Goal: Transaction & Acquisition: Purchase product/service

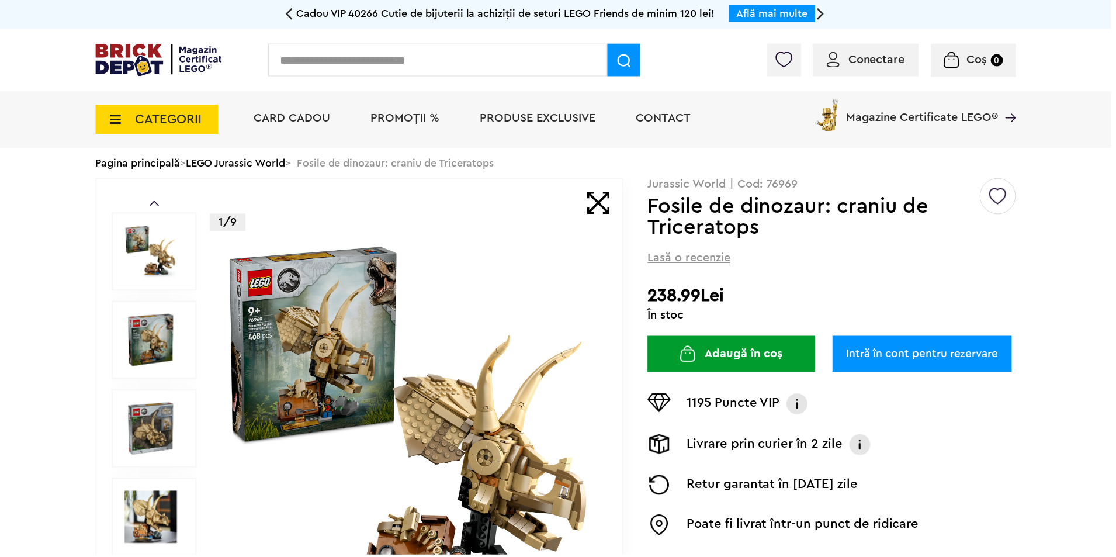
click at [151, 116] on span "CATEGORII" at bounding box center [169, 119] width 67 height 13
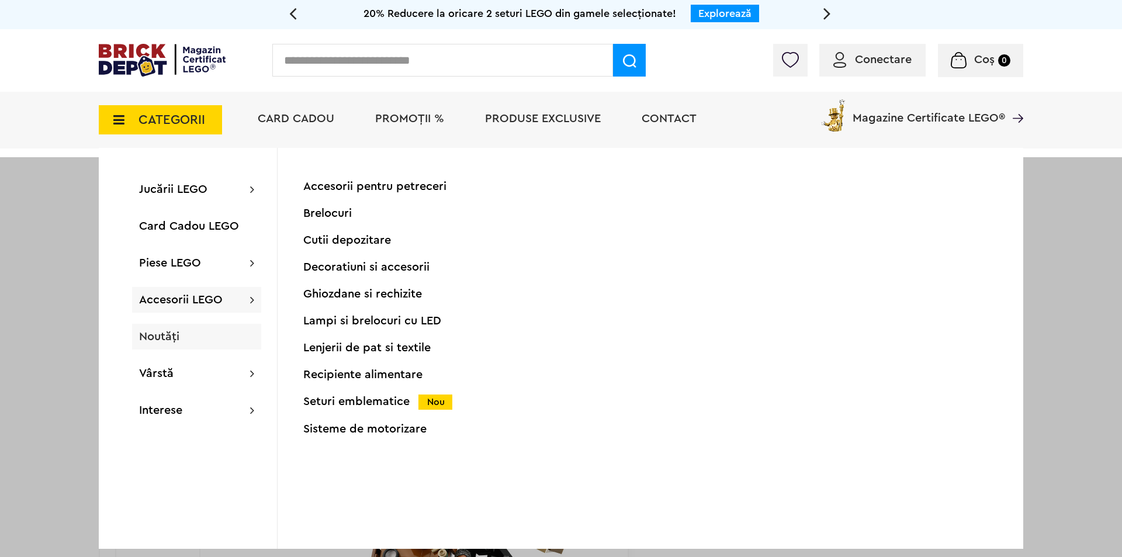
click at [159, 341] on span "Noutăți" at bounding box center [159, 337] width 40 height 12
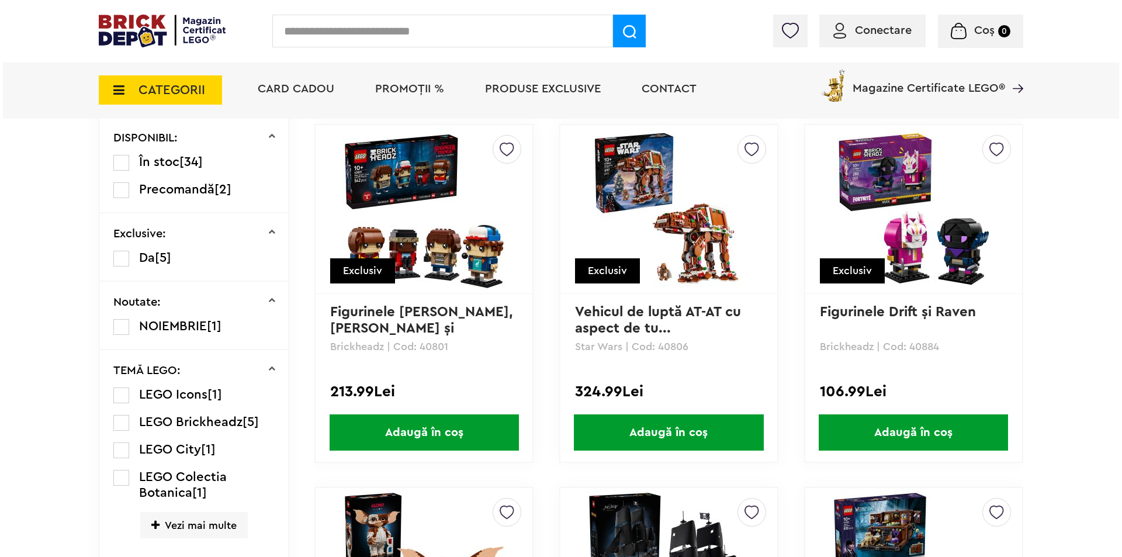
scroll to position [234, 0]
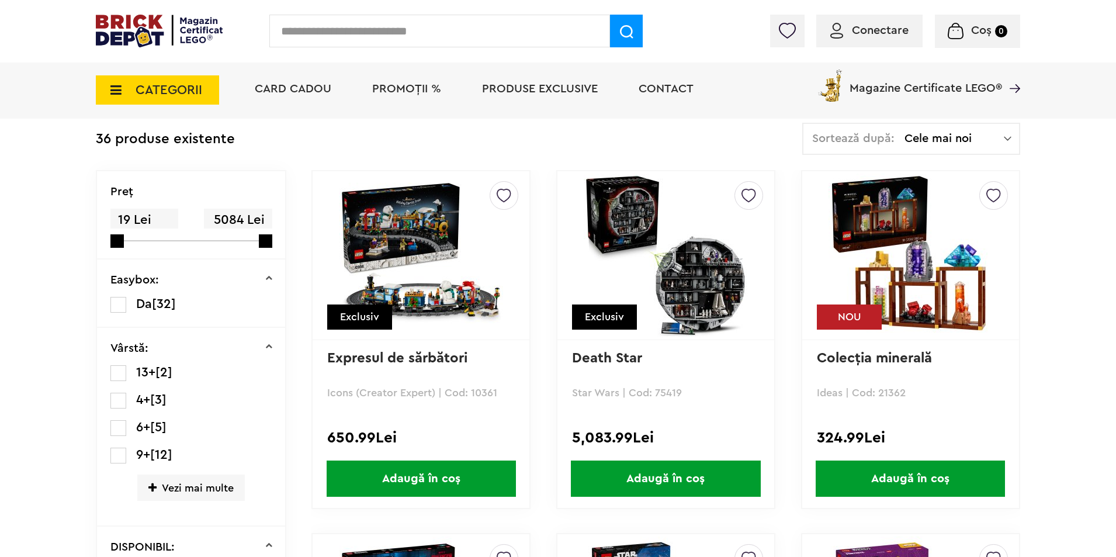
click at [115, 90] on icon at bounding box center [112, 90] width 18 height 13
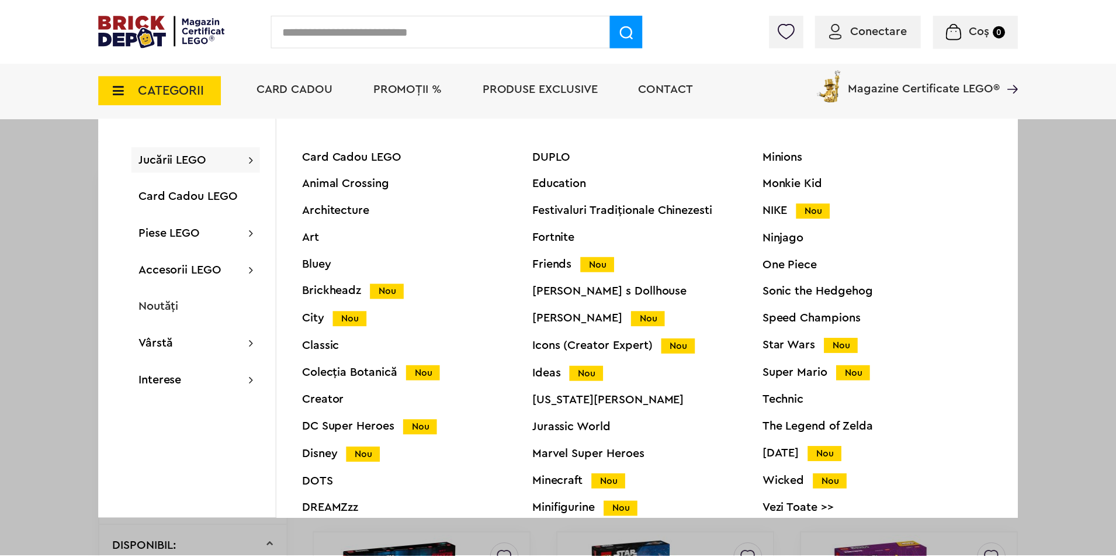
scroll to position [44, 0]
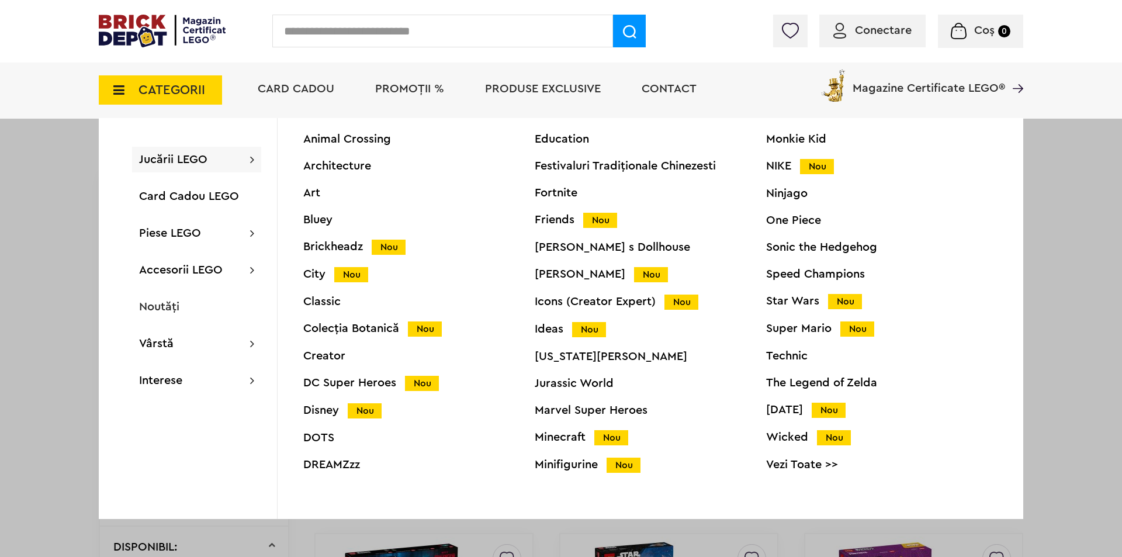
click at [563, 471] on div "Minifigurine Nou" at bounding box center [650, 465] width 231 height 12
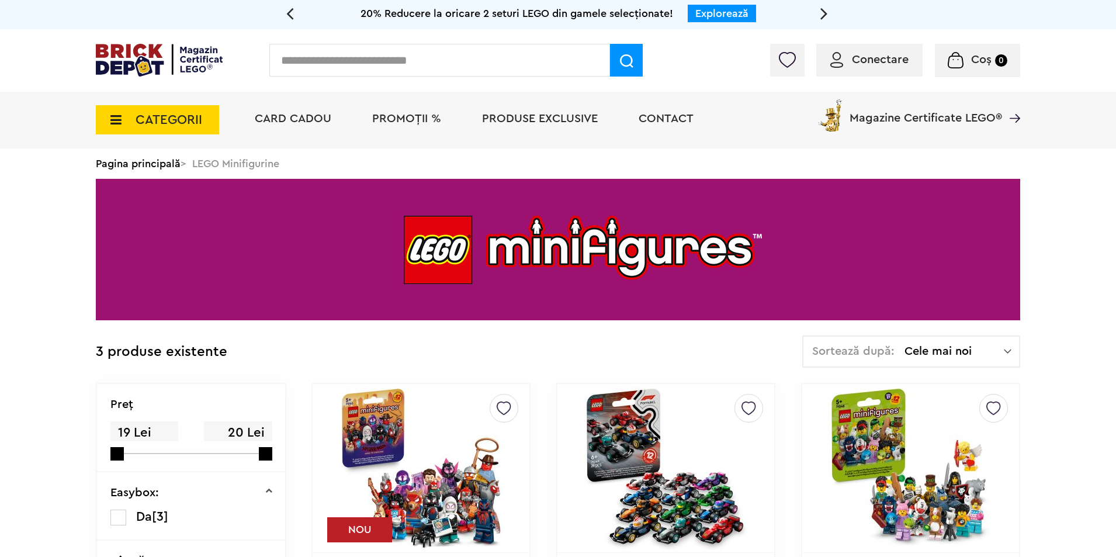
click at [513, 120] on span "Produse exclusive" at bounding box center [540, 119] width 116 height 12
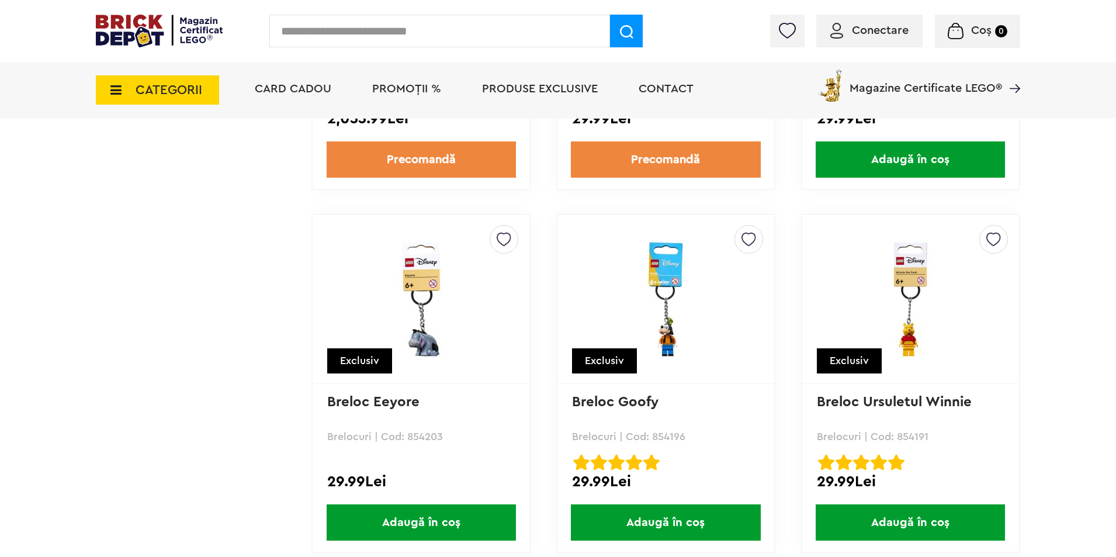
scroll to position [9411, 0]
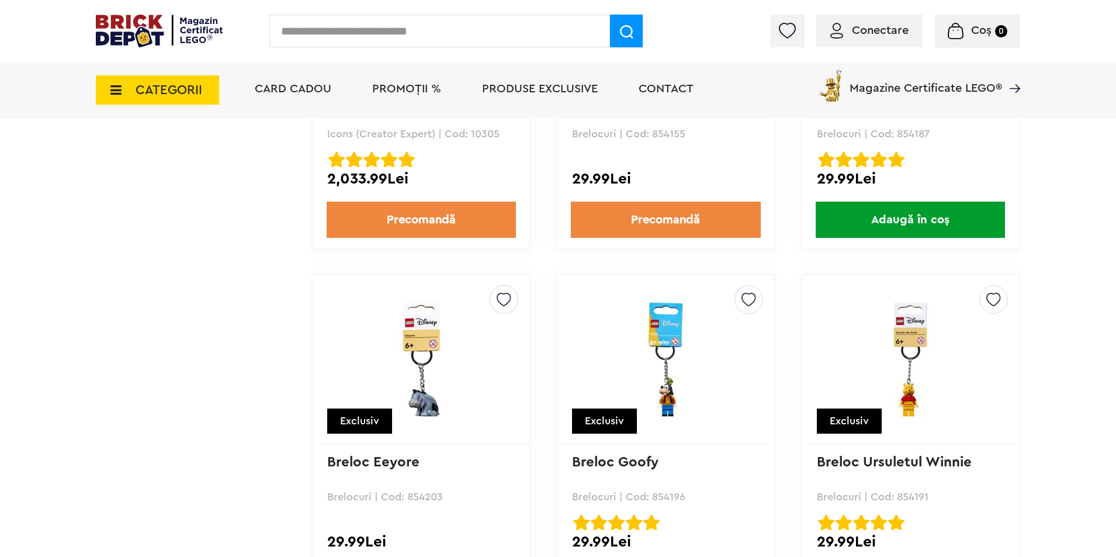
click at [862, 34] on span "Conectare" at bounding box center [880, 31] width 57 height 12
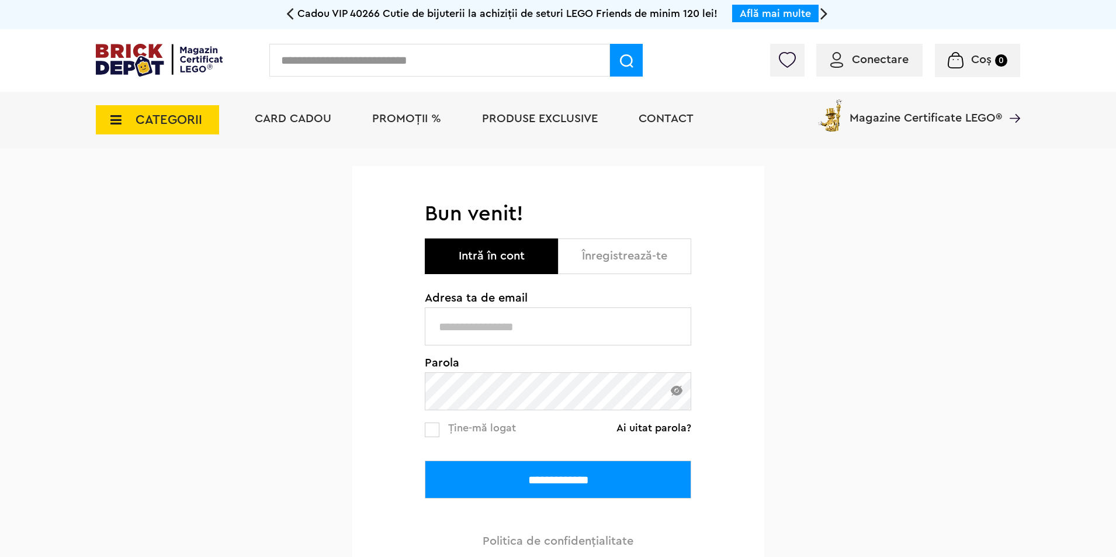
type input "**********"
click at [488, 488] on input "**********" at bounding box center [558, 480] width 267 height 38
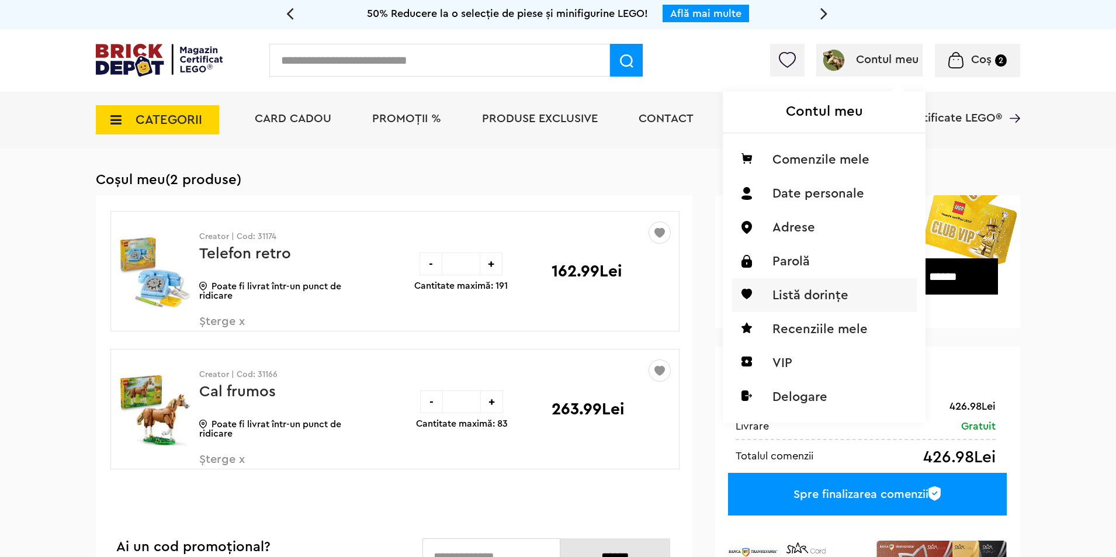
click at [790, 297] on li "Listă dorințe" at bounding box center [824, 295] width 185 height 34
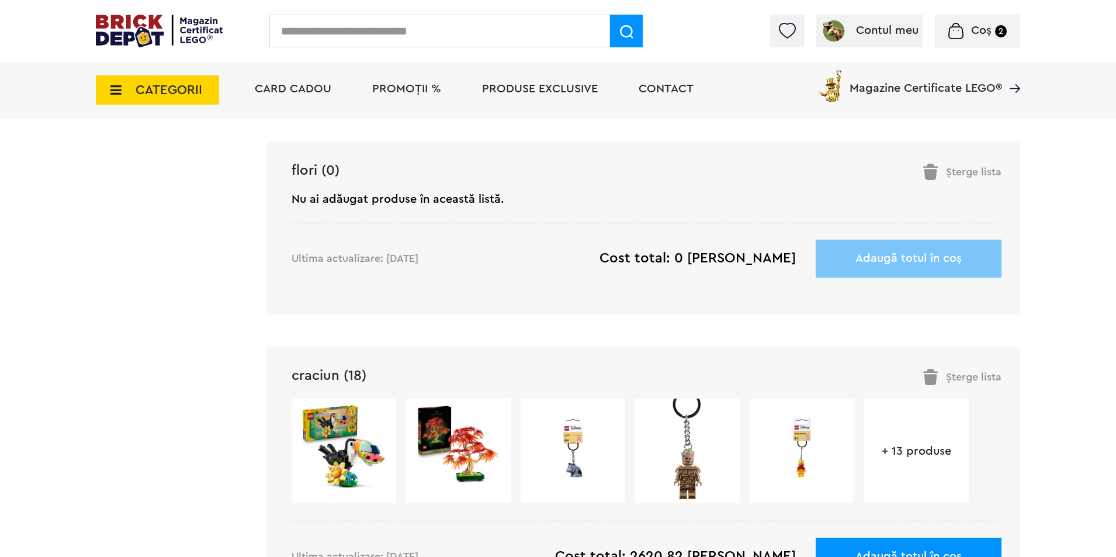
scroll to position [409, 0]
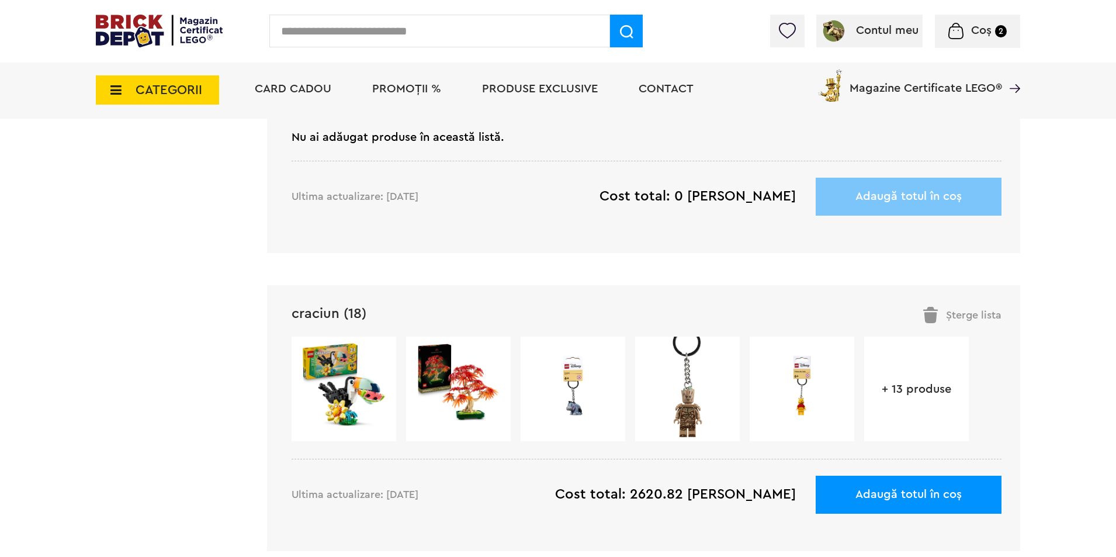
click at [898, 392] on link "+ 13 produse" at bounding box center [917, 389] width 105 height 12
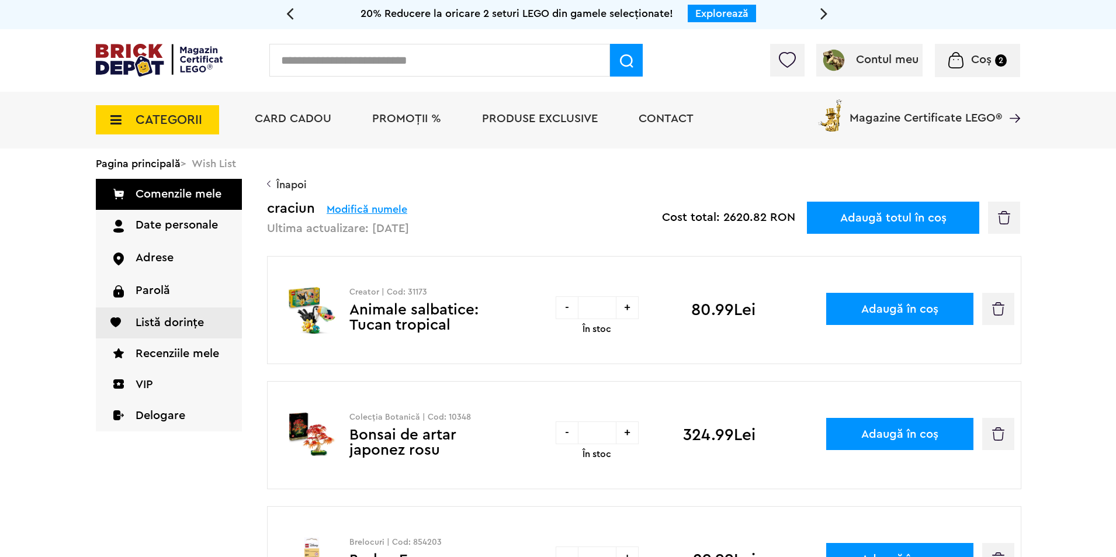
click at [1008, 313] on button "button" at bounding box center [999, 309] width 32 height 32
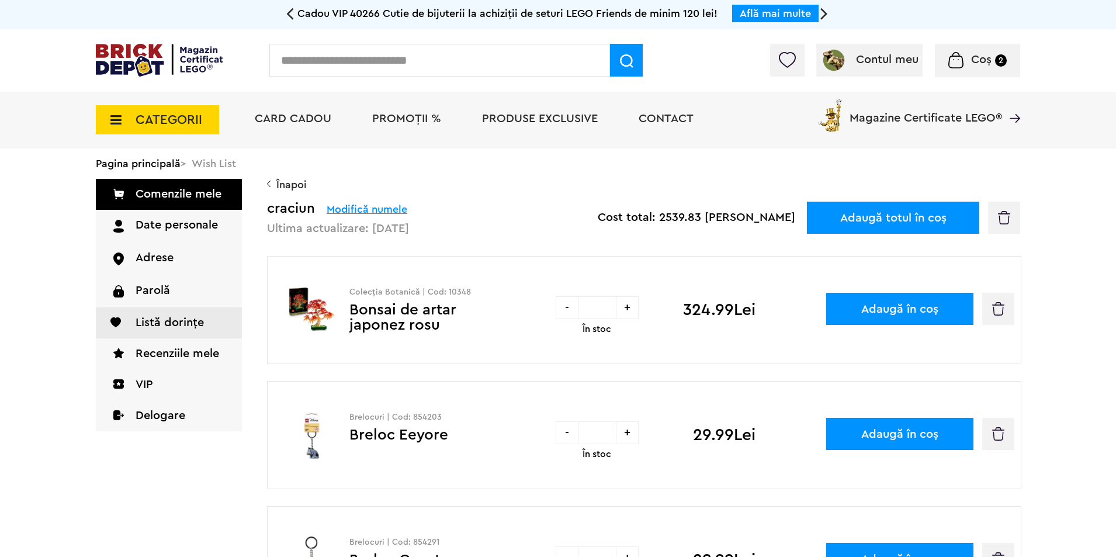
click at [1000, 313] on img "button" at bounding box center [999, 308] width 12 height 13
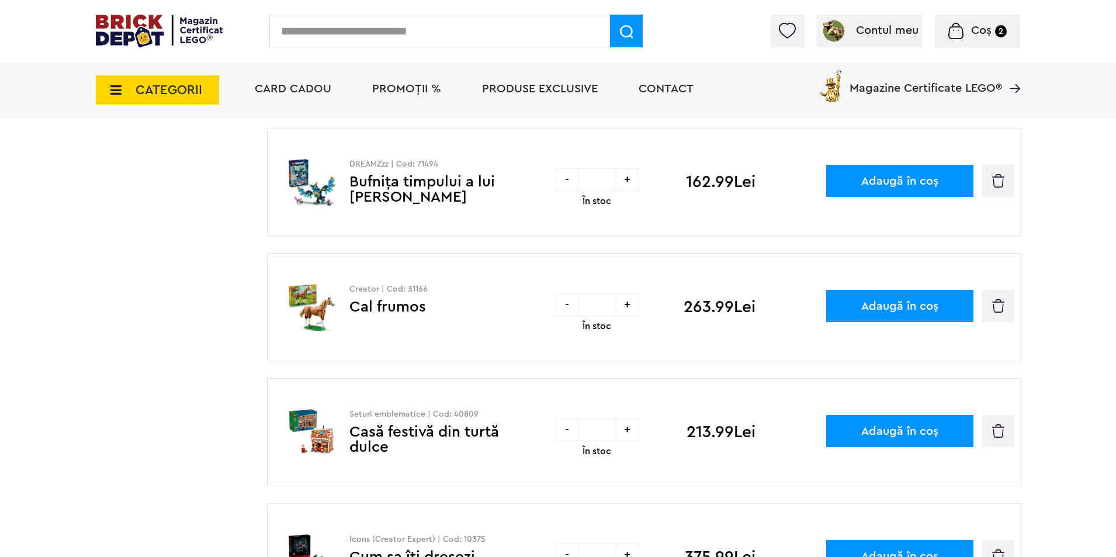
scroll to position [526, 0]
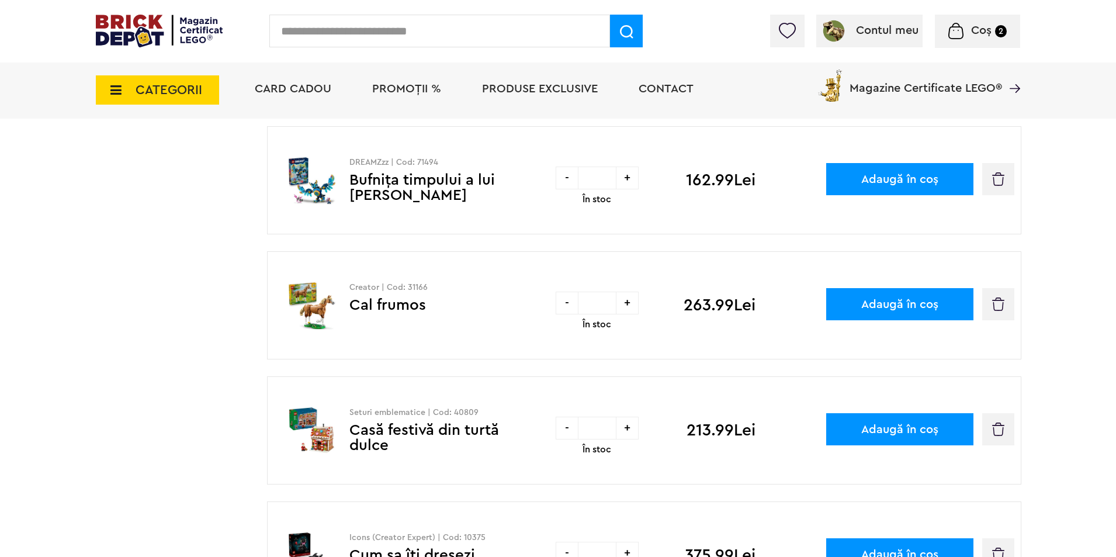
click at [1000, 306] on img "button" at bounding box center [999, 304] width 12 height 13
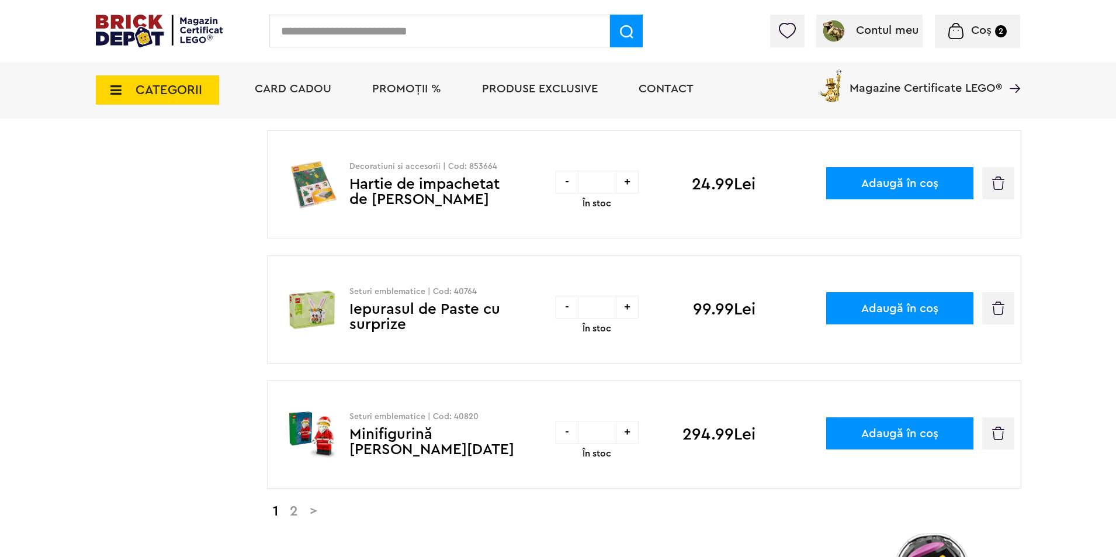
scroll to position [1052, 0]
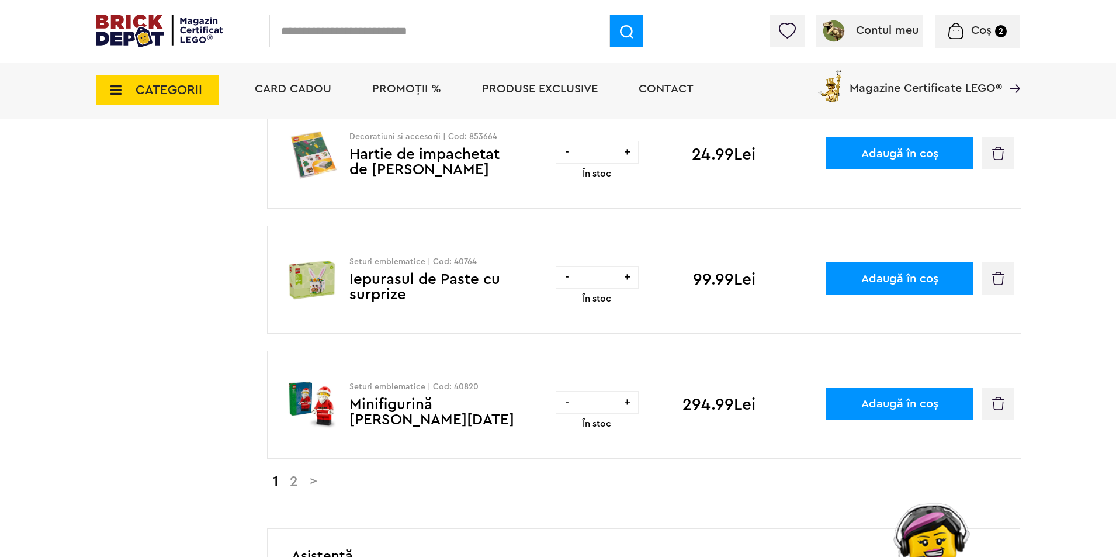
click at [294, 488] on link "2" at bounding box center [294, 482] width 20 height 14
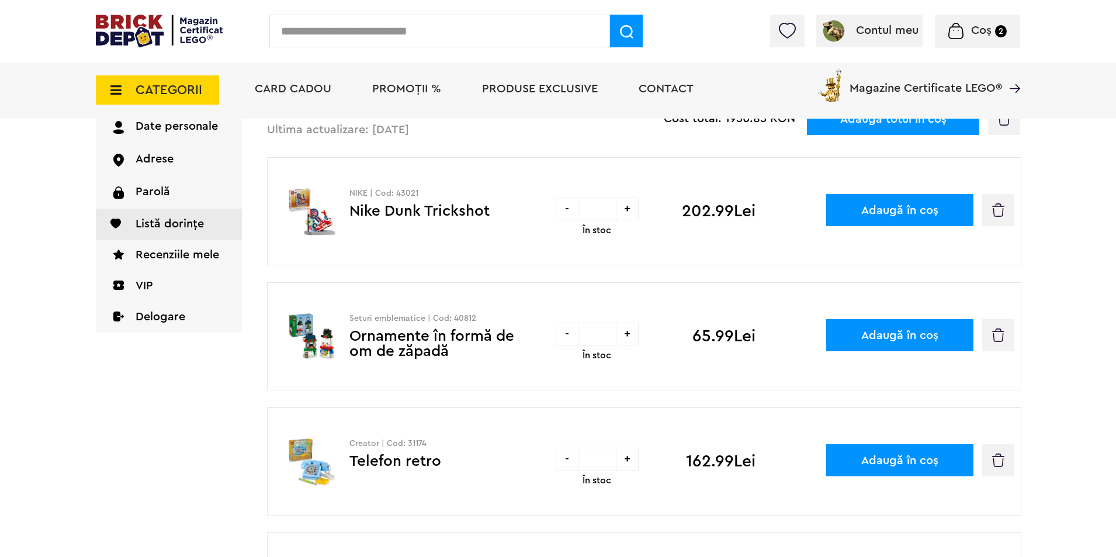
scroll to position [117, 0]
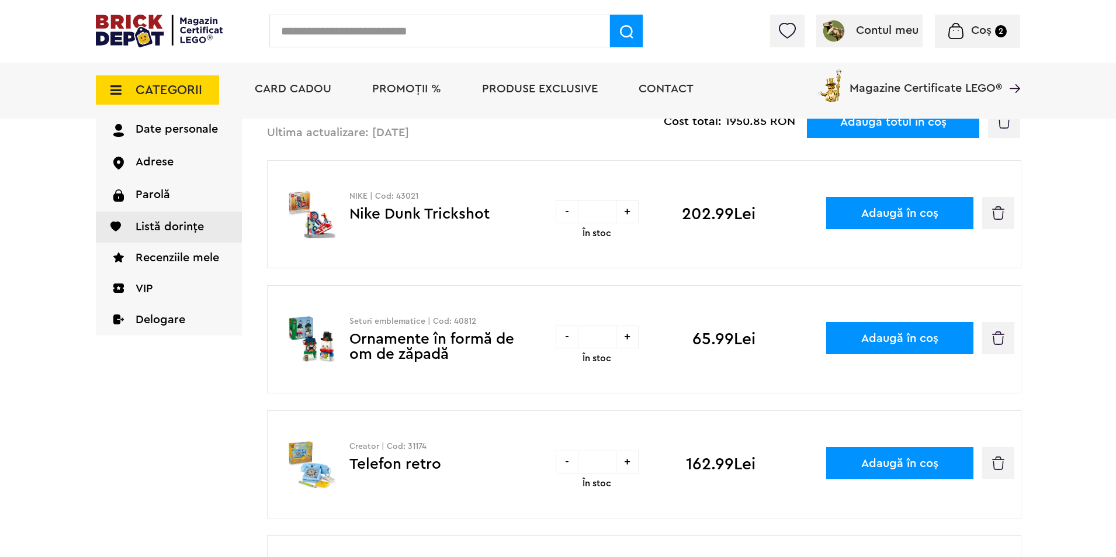
click at [357, 350] on link "Ornamente în formă de om de zăpadă" at bounding box center [432, 346] width 165 height 30
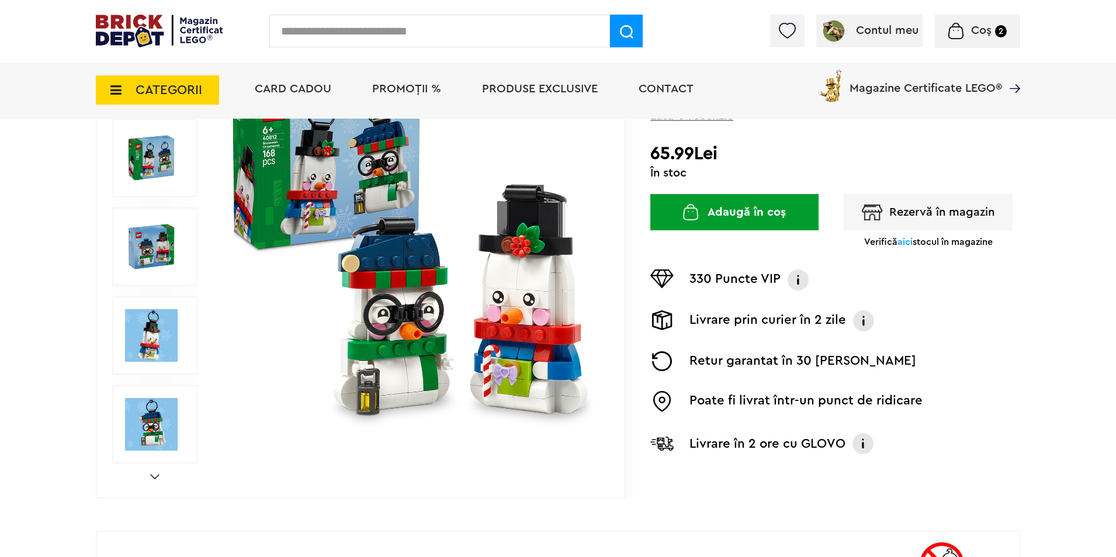
scroll to position [234, 0]
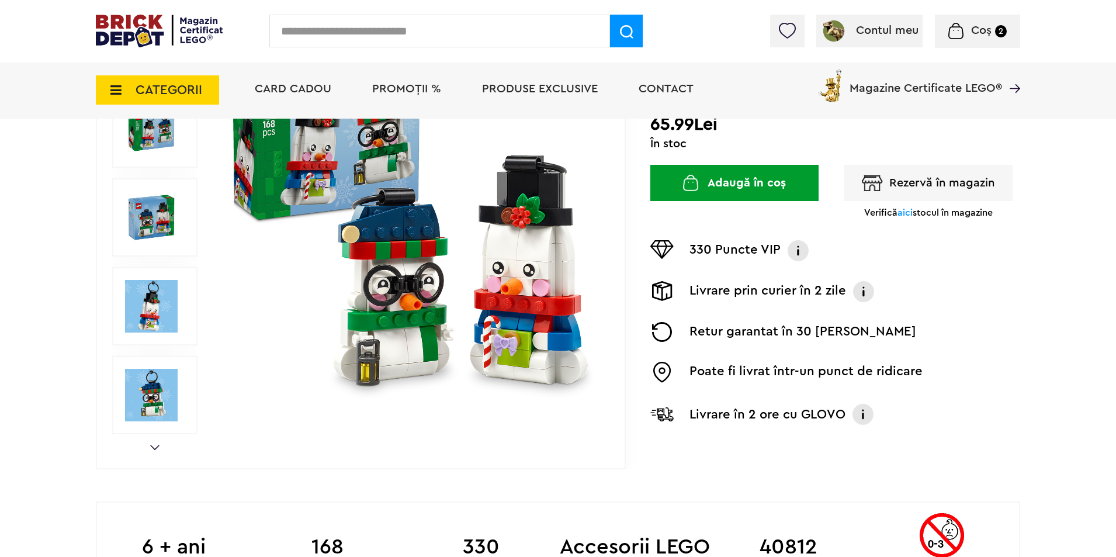
click at [151, 443] on div "Prev Next 1/8" at bounding box center [361, 217] width 530 height 503
click at [155, 447] on link "Next" at bounding box center [154, 447] width 9 height 5
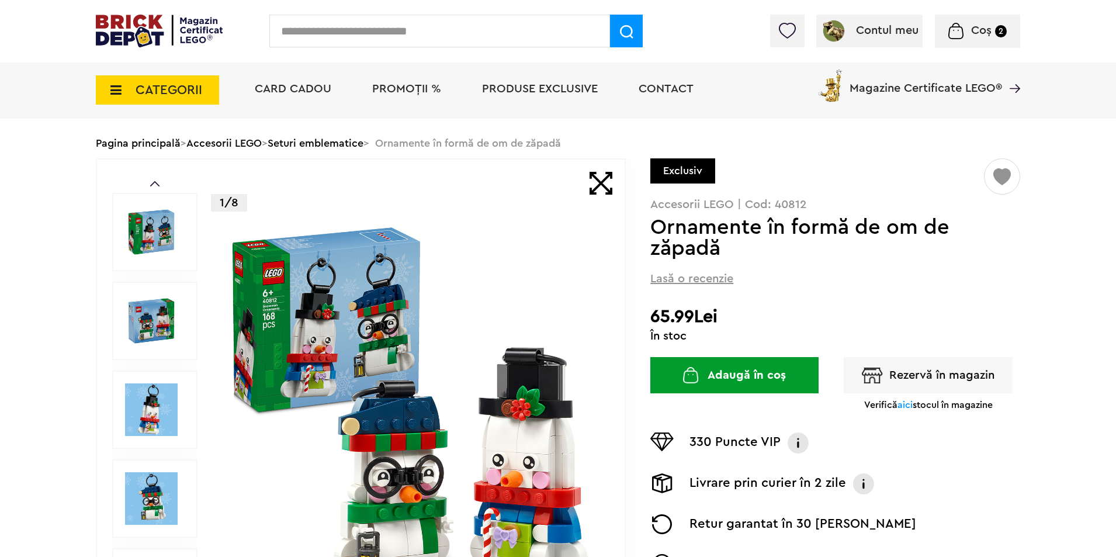
scroll to position [0, 0]
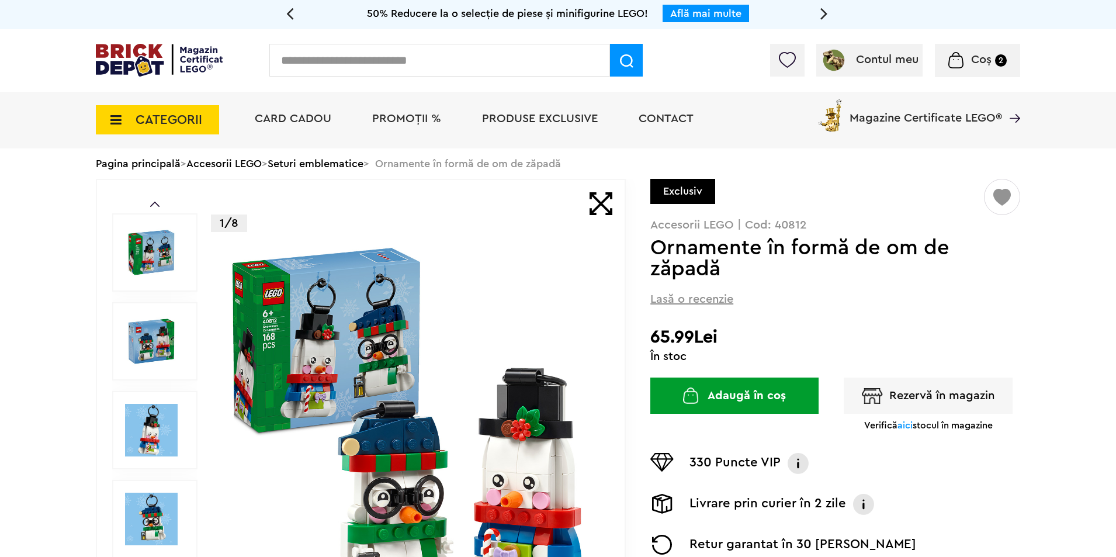
click at [408, 476] on img at bounding box center [411, 430] width 376 height 376
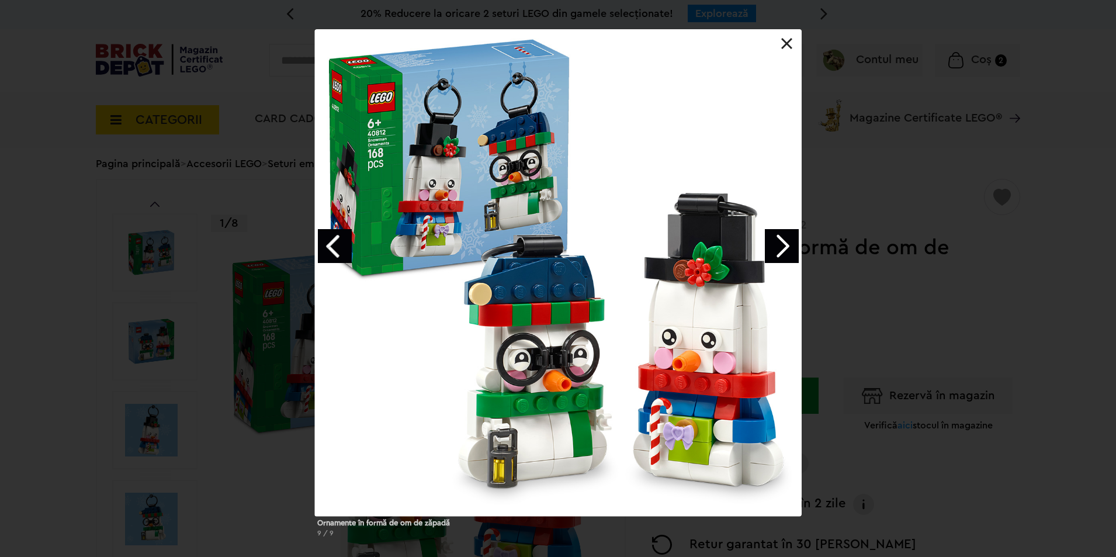
click at [333, 249] on link "Previous image" at bounding box center [335, 246] width 34 height 34
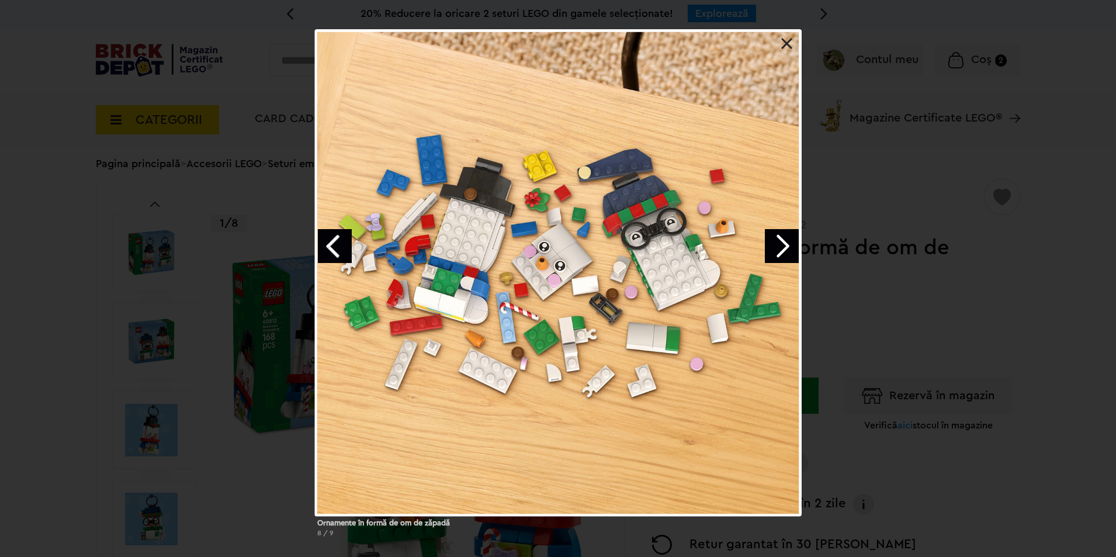
click at [777, 243] on link "Next image" at bounding box center [782, 246] width 34 height 34
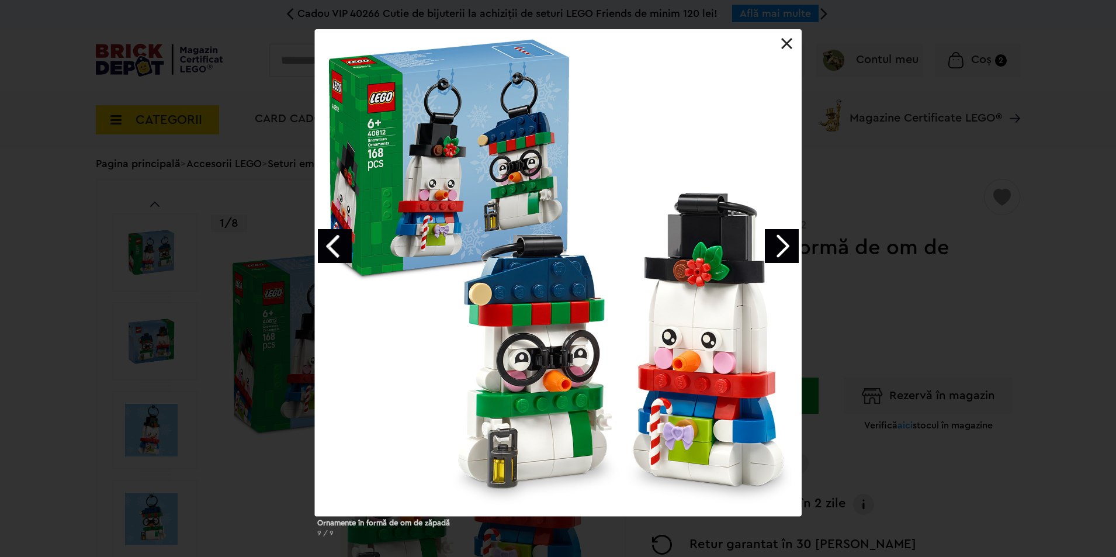
click at [790, 246] on link "Next image" at bounding box center [782, 246] width 34 height 34
click at [791, 246] on link "Next image" at bounding box center [782, 246] width 34 height 34
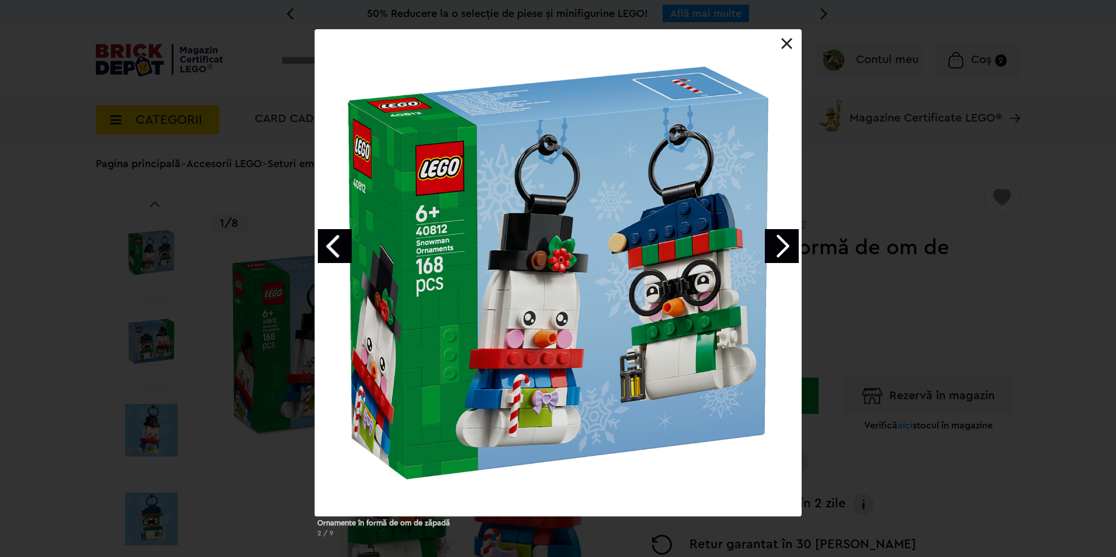
click at [787, 246] on link "Next image" at bounding box center [782, 246] width 34 height 34
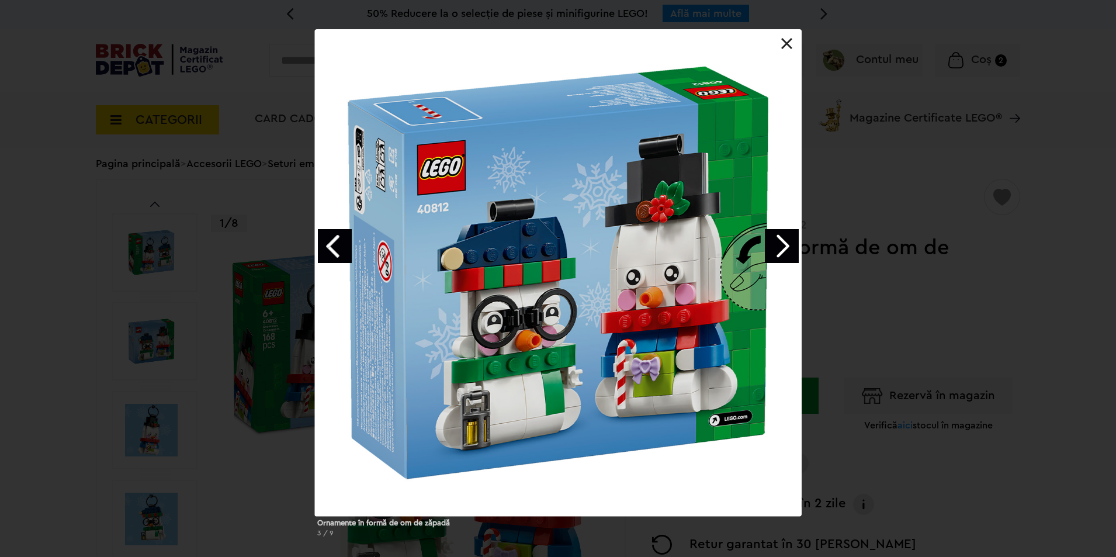
click at [786, 246] on link "Next image" at bounding box center [782, 246] width 34 height 34
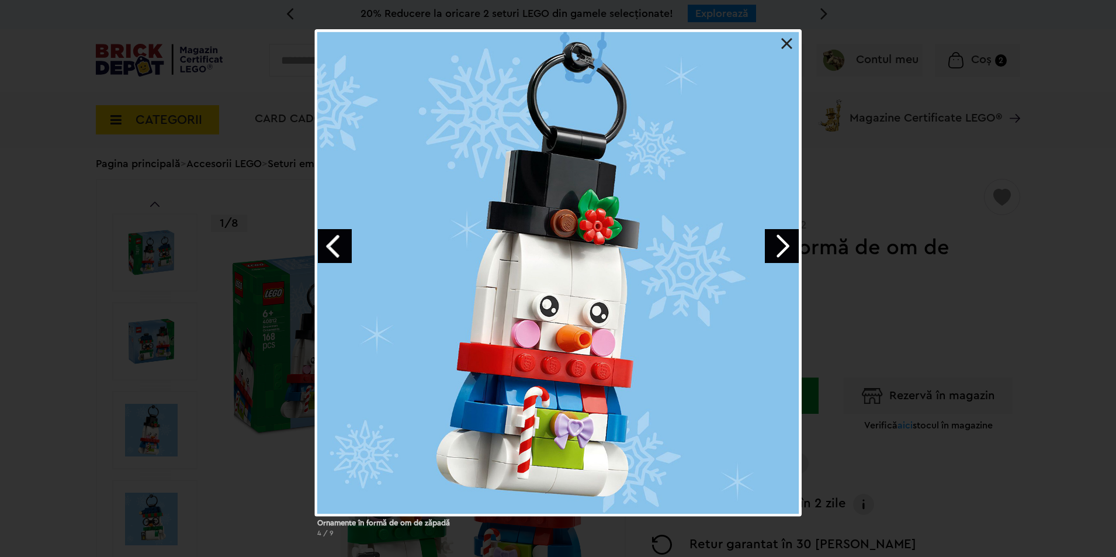
click at [786, 246] on link "Next image" at bounding box center [782, 246] width 34 height 34
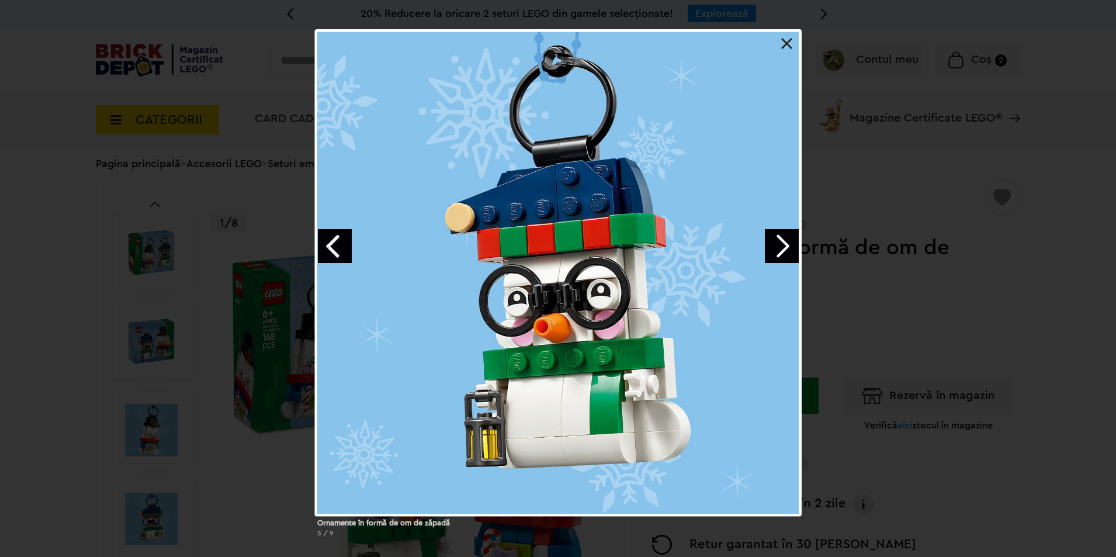
click at [786, 246] on link "Next image" at bounding box center [782, 246] width 34 height 34
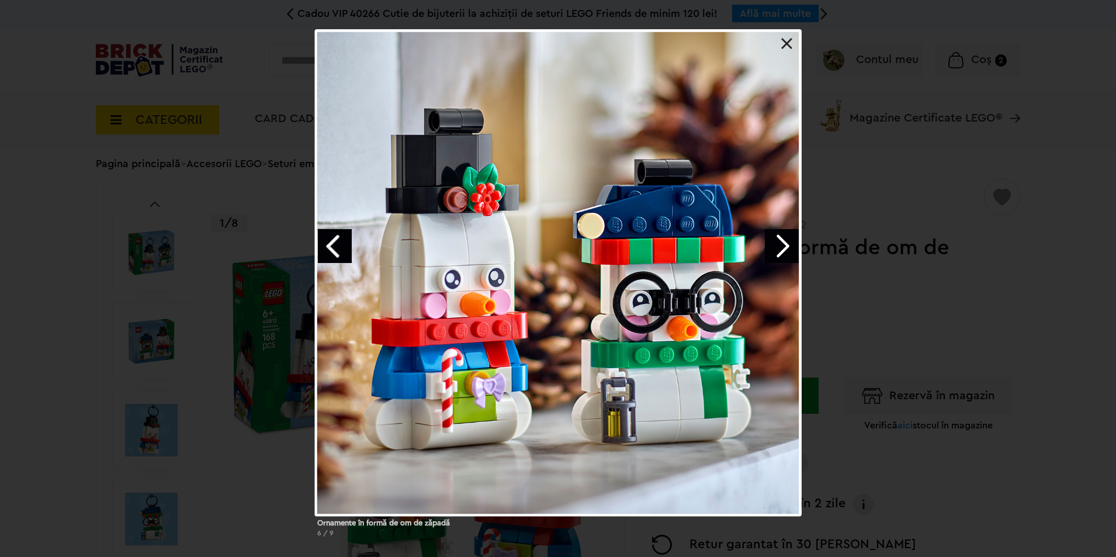
click at [786, 247] on link "Next image" at bounding box center [782, 246] width 34 height 34
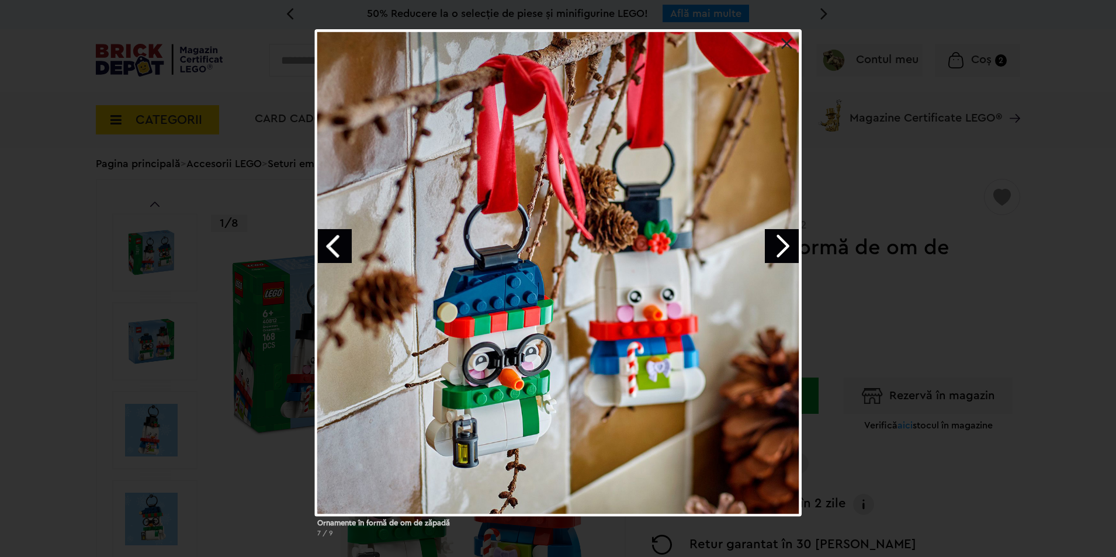
click at [781, 243] on link "Next image" at bounding box center [782, 246] width 34 height 34
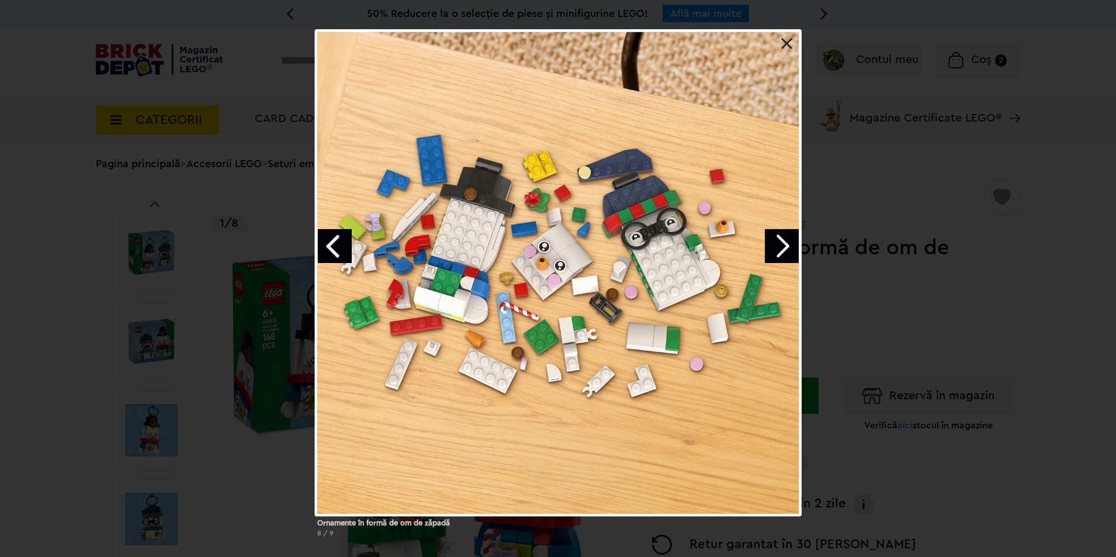
click at [789, 44] on link at bounding box center [788, 44] width 12 height 12
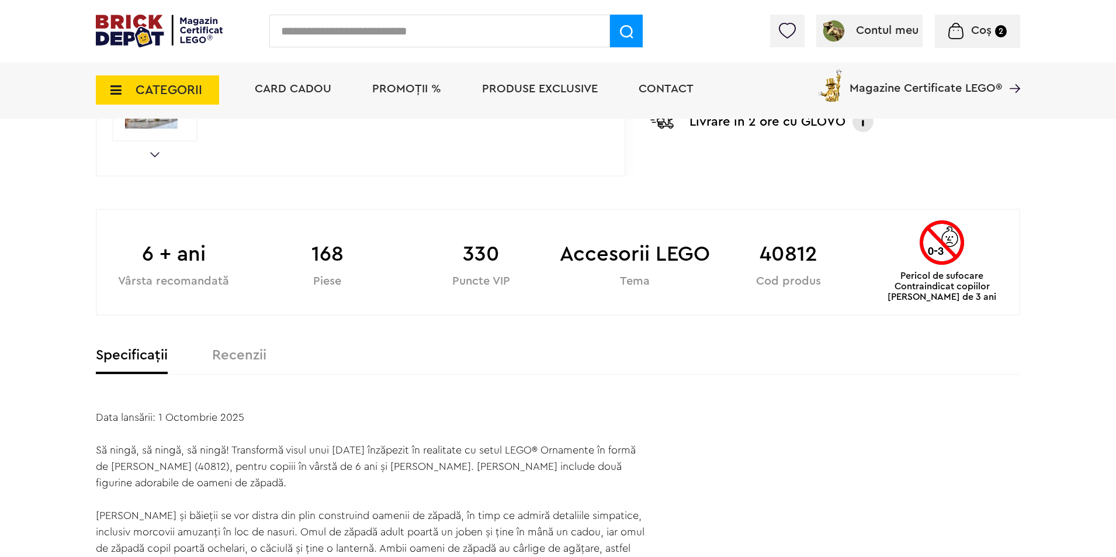
scroll to position [585, 0]
